Goal: Task Accomplishment & Management: Manage account settings

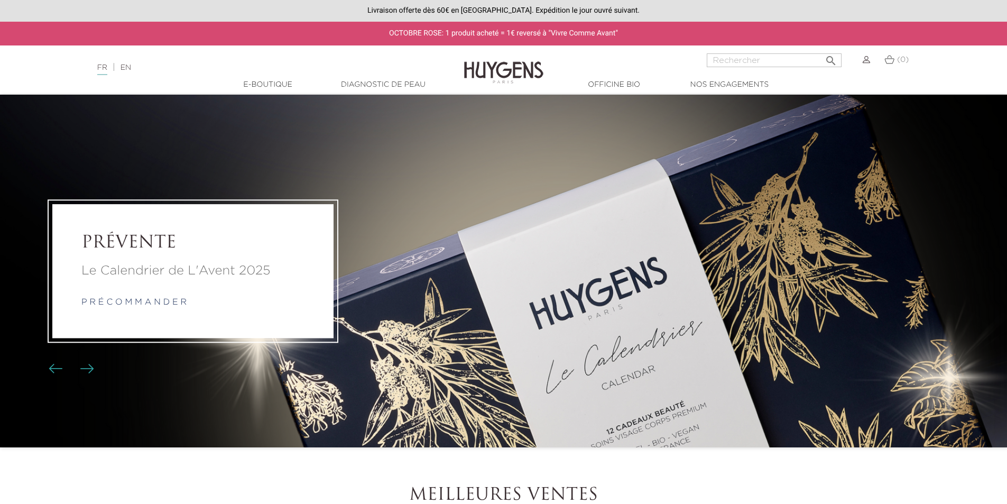
click at [865, 59] on img at bounding box center [866, 59] width 7 height 7
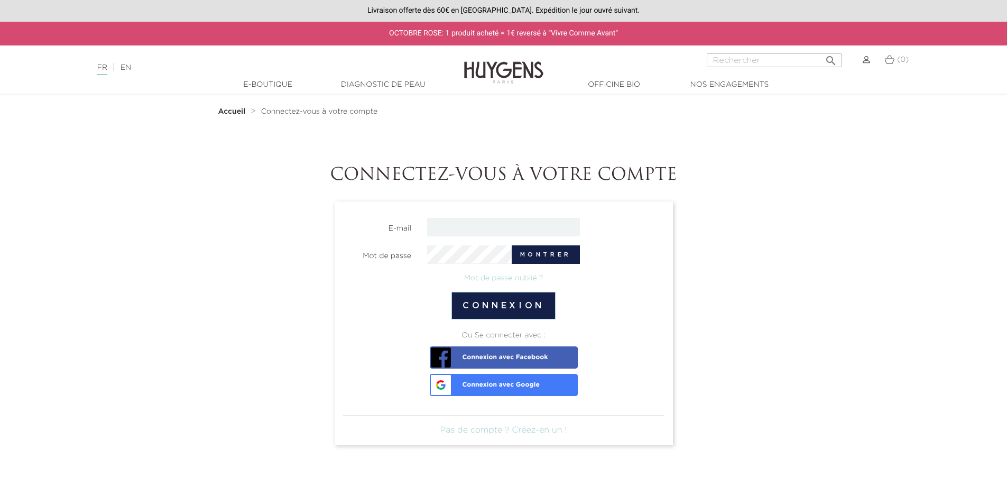
type input "emilien.bouton@gmail.com"
click at [540, 253] on button "Montrer" at bounding box center [546, 254] width 68 height 19
click at [494, 300] on button "Connexion" at bounding box center [503, 305] width 104 height 27
click at [476, 278] on link "Mot de passe oublié ?" at bounding box center [503, 277] width 79 height 7
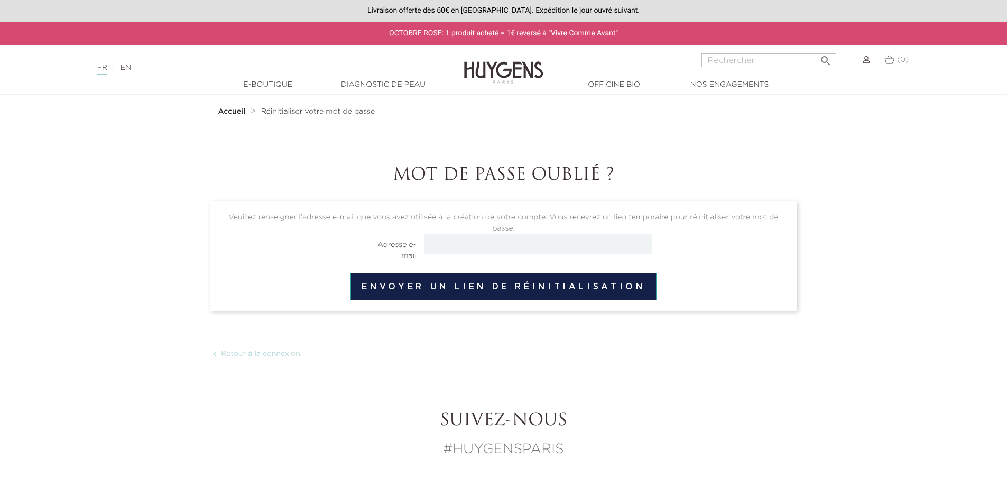
click at [454, 244] on input "email" at bounding box center [537, 244] width 227 height 20
type input "emilien.bouton@gmail.com"
click at [466, 288] on button "Envoyer un lien de réinitialisation" at bounding box center [503, 286] width 306 height 27
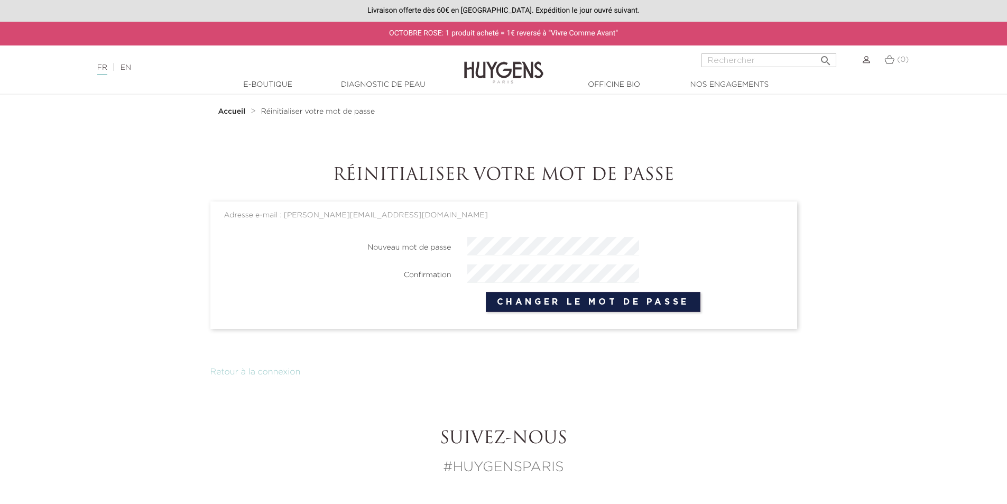
click at [579, 306] on button "Changer le mot de passe" at bounding box center [593, 302] width 215 height 20
